Goal: Download file/media

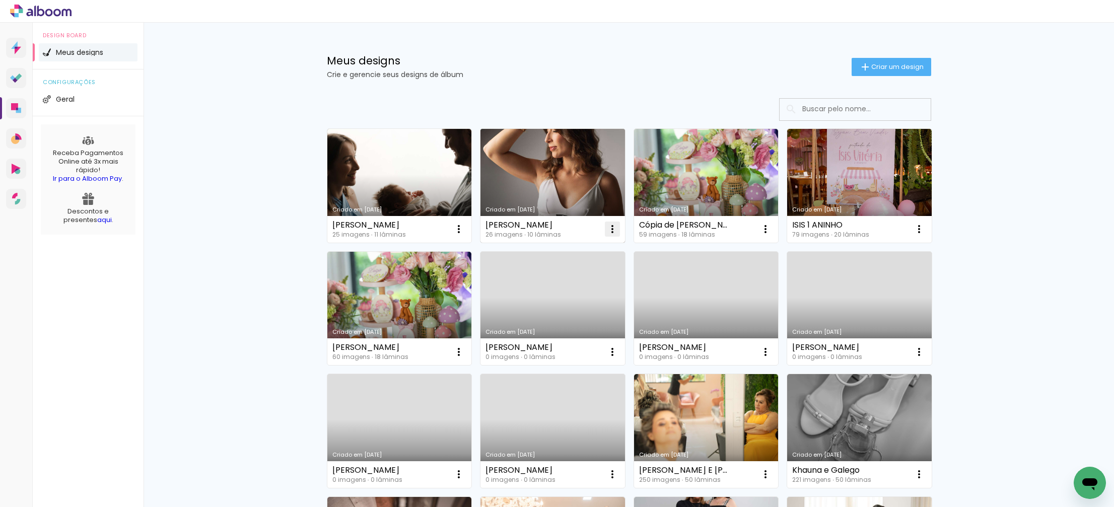
click at [611, 231] on iron-icon at bounding box center [613, 229] width 12 height 12
click at [558, 207] on div "Criado em [DATE]" at bounding box center [553, 210] width 135 height 6
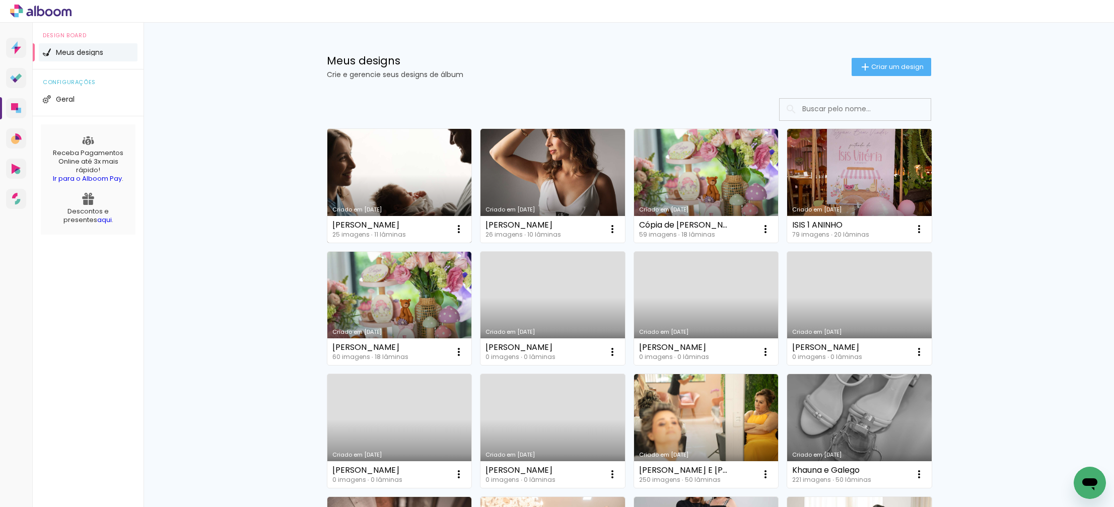
click at [372, 165] on link "Criado em [DATE]" at bounding box center [399, 186] width 145 height 114
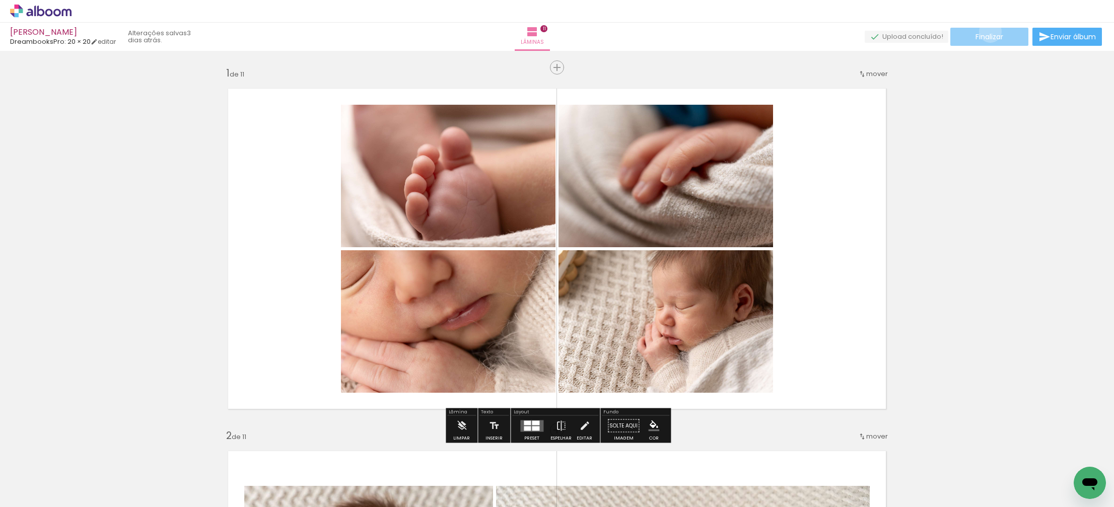
click at [987, 33] on span "Finalizar" at bounding box center [990, 36] width 28 height 7
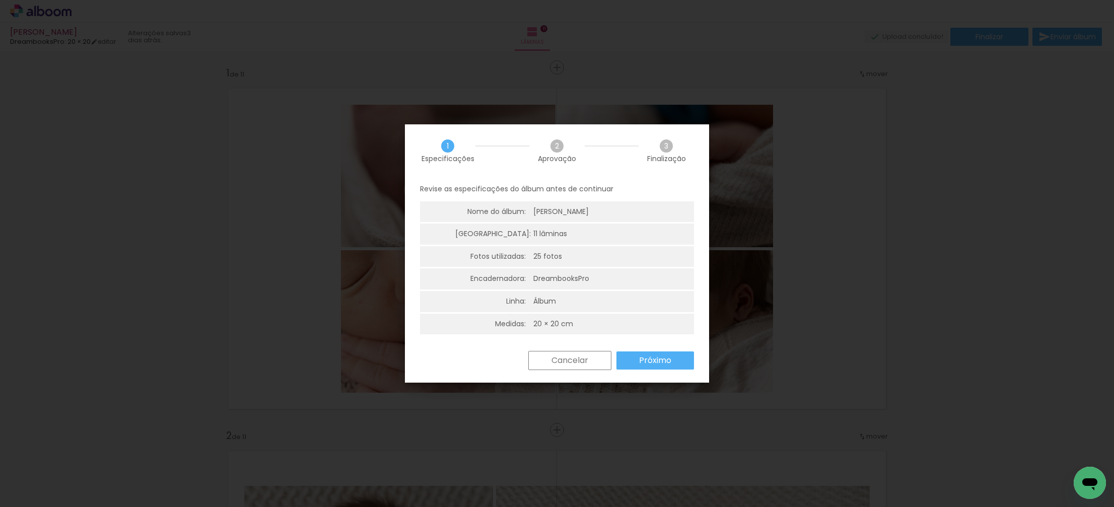
click at [640, 367] on paper-button "Próximo" at bounding box center [656, 361] width 78 height 18
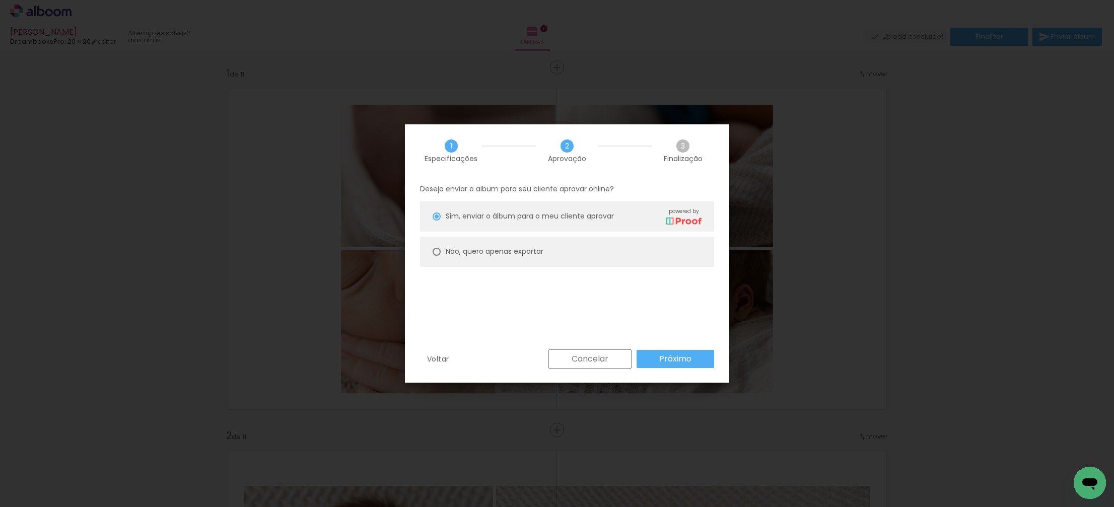
click at [435, 252] on div at bounding box center [437, 252] width 8 height 8
type paper-radio-button "on"
click at [0, 0] on slot "Próximo" at bounding box center [0, 0] width 0 height 0
type input "Alta, 300 DPI"
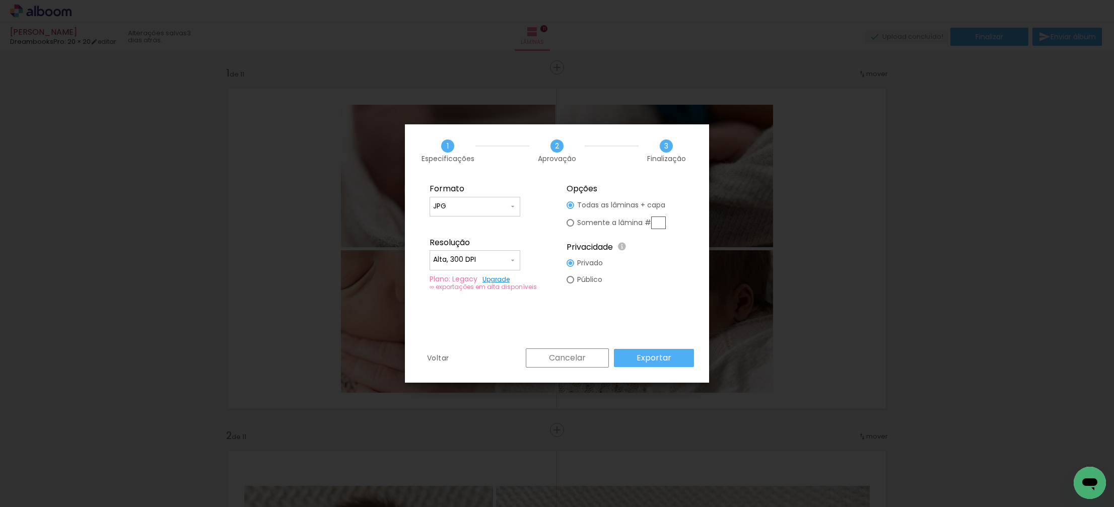
click at [676, 359] on paper-button "Exportar" at bounding box center [654, 358] width 80 height 18
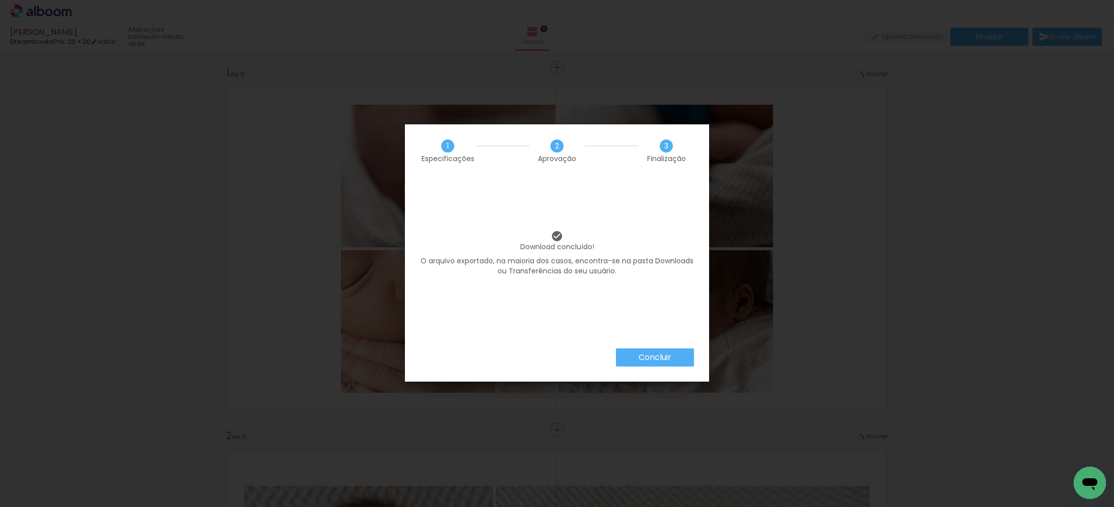
click at [0, 0] on slot "Concluir" at bounding box center [0, 0] width 0 height 0
